Goal: Task Accomplishment & Management: Manage account settings

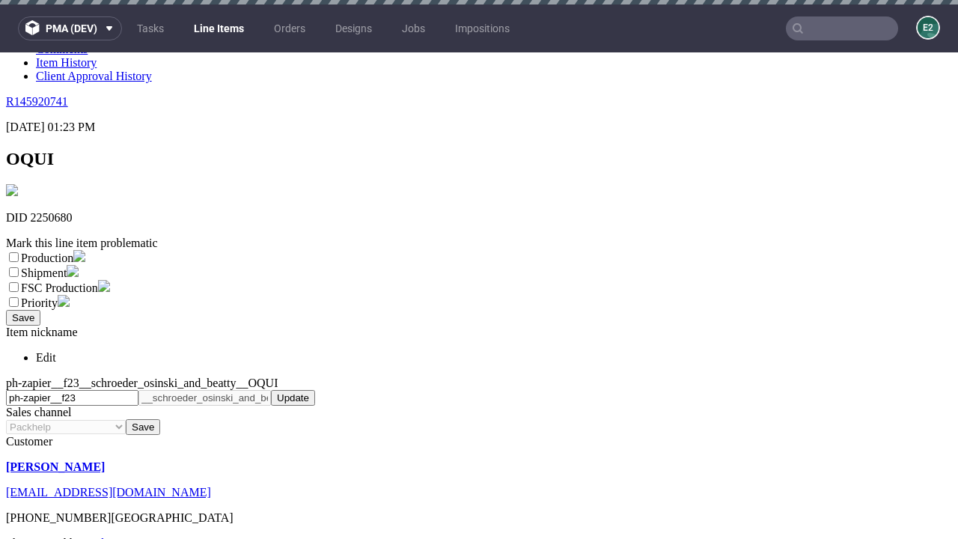
scroll to position [4, 0]
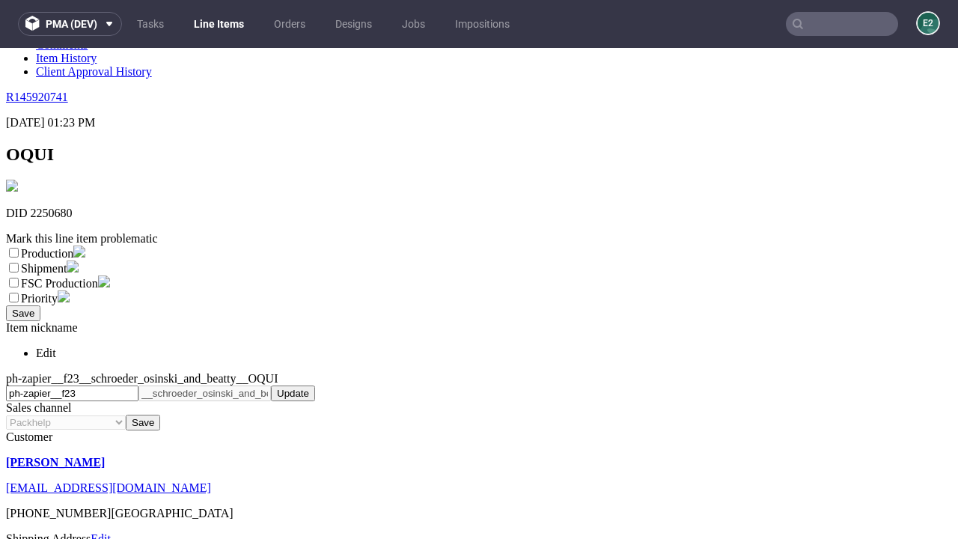
select select "dtp_ca_needed"
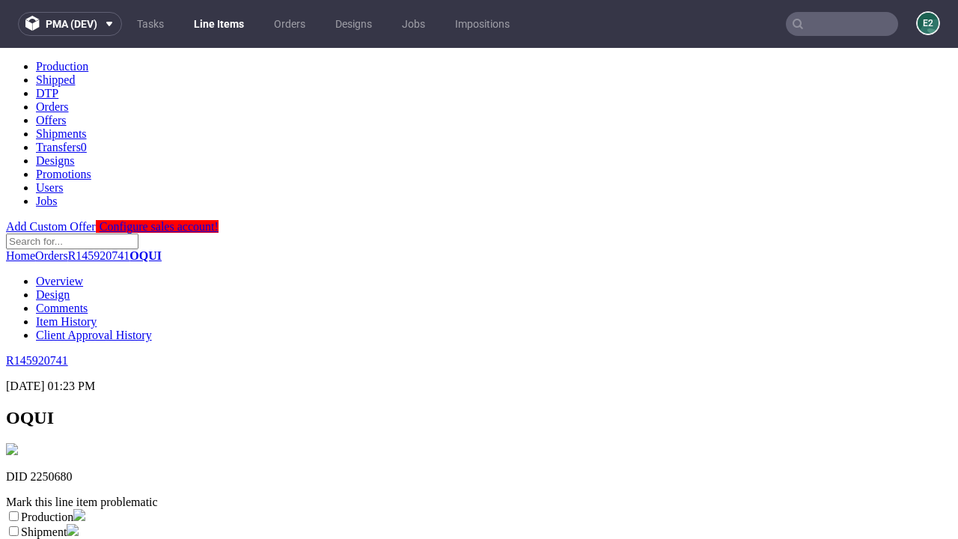
scroll to position [0, 0]
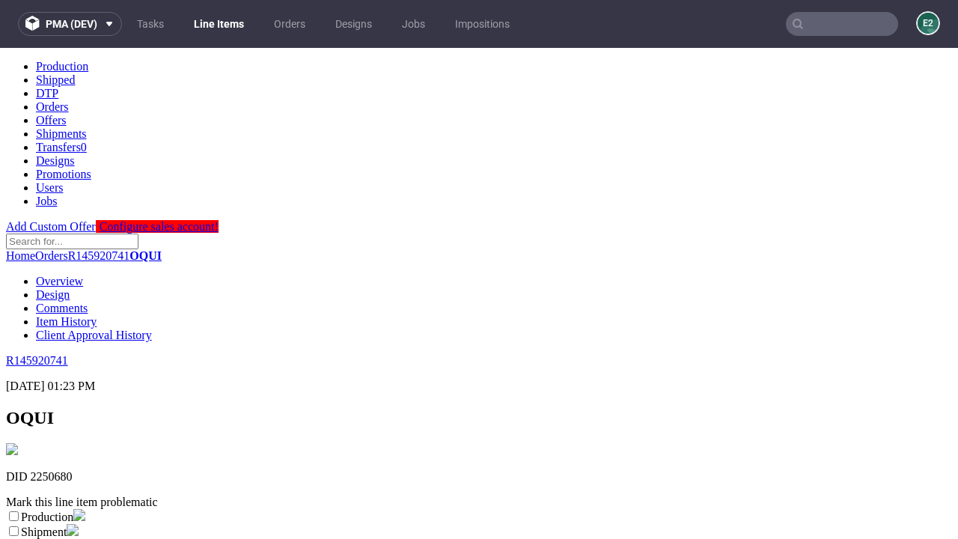
checkbox input "true"
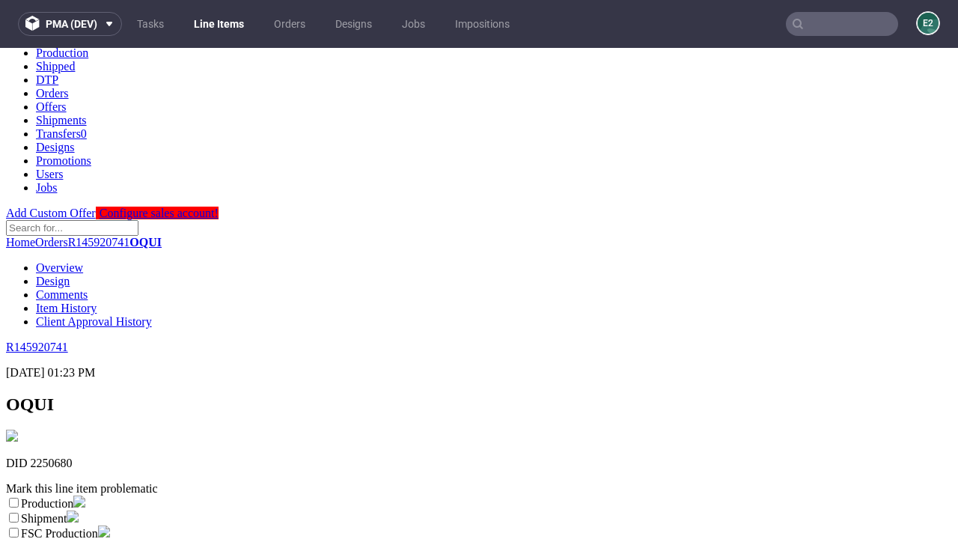
scroll to position [268, 0]
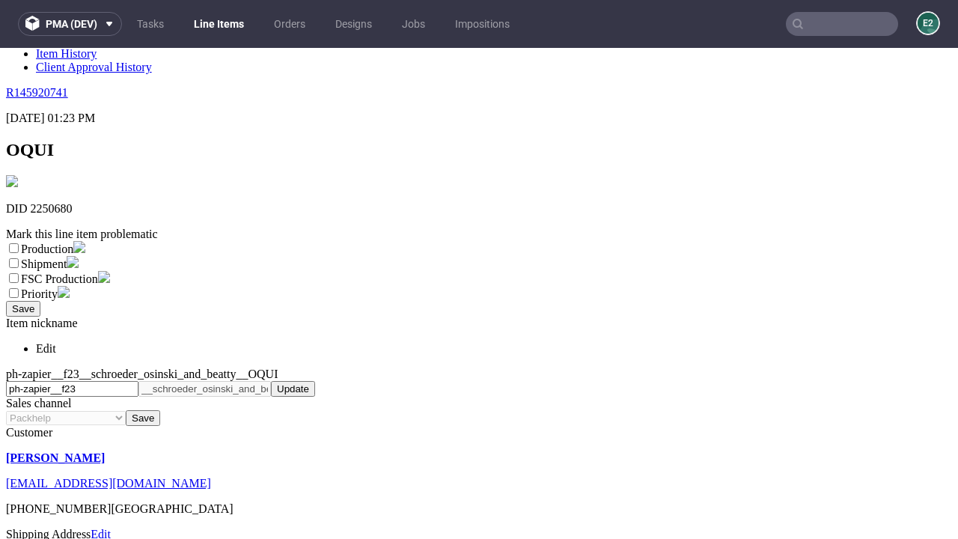
type textarea "test"
